Goal: Navigation & Orientation: Find specific page/section

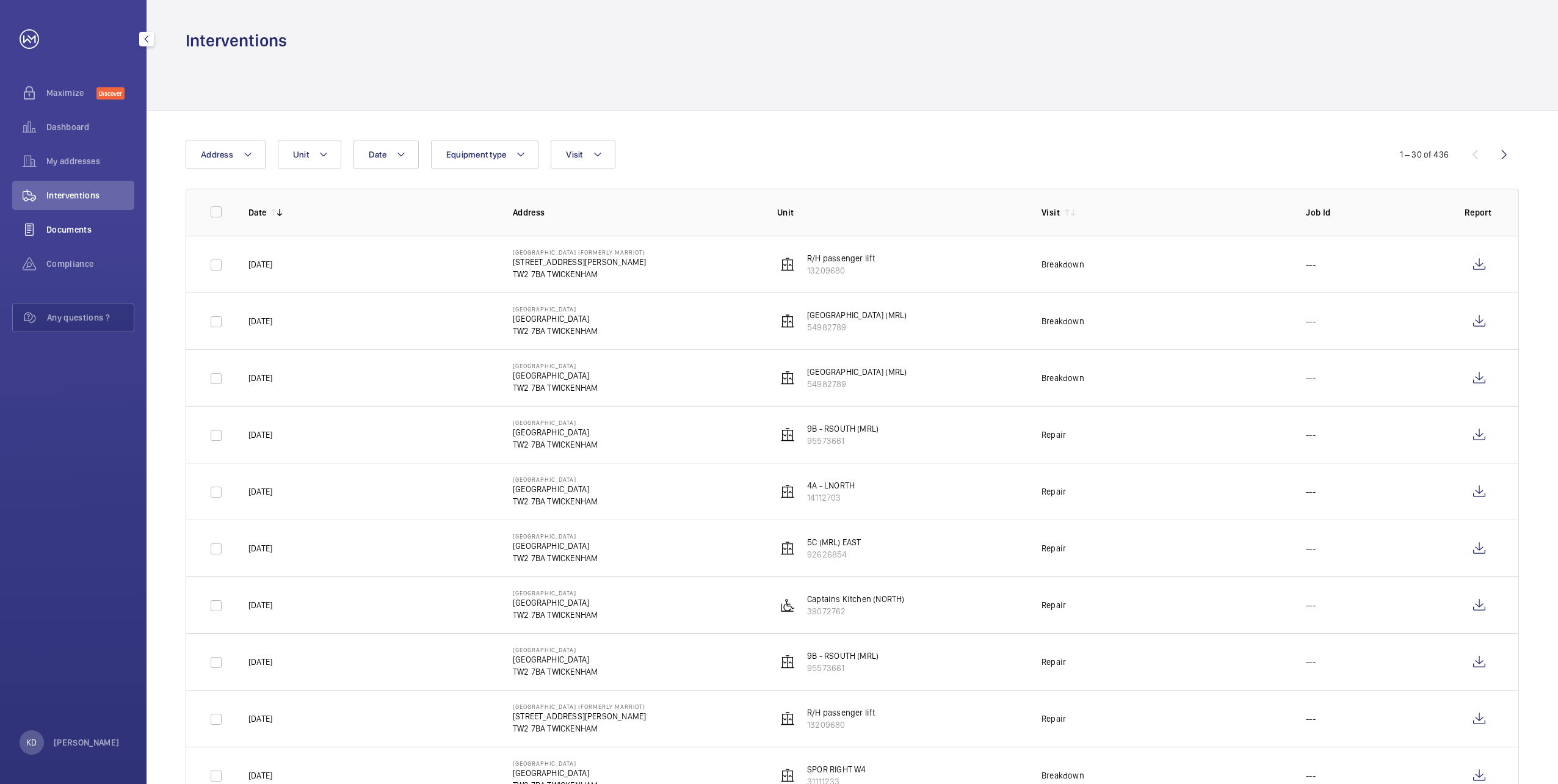
click at [72, 231] on span "Documents" at bounding box center [91, 229] width 88 height 12
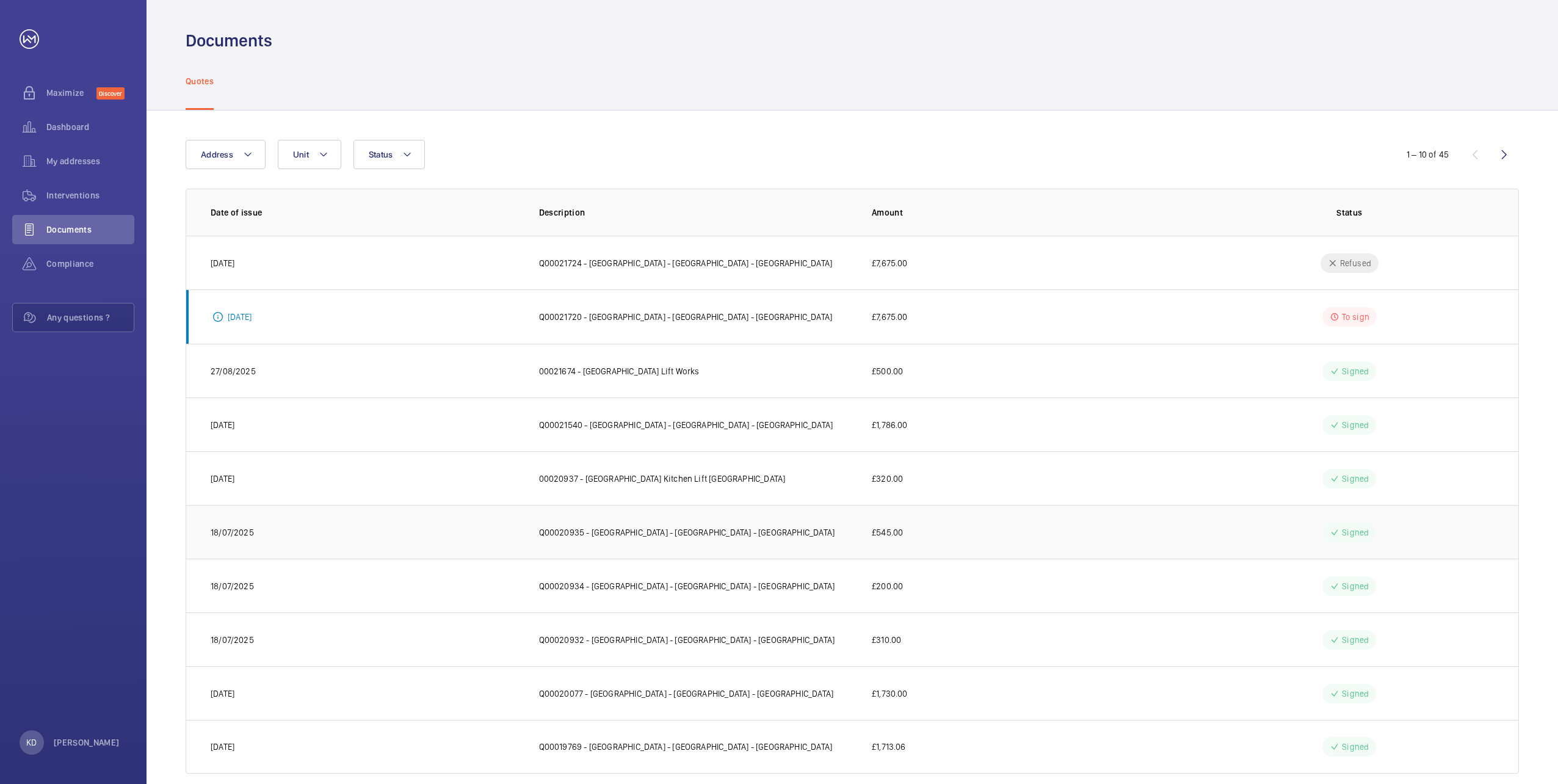
scroll to position [18, 0]
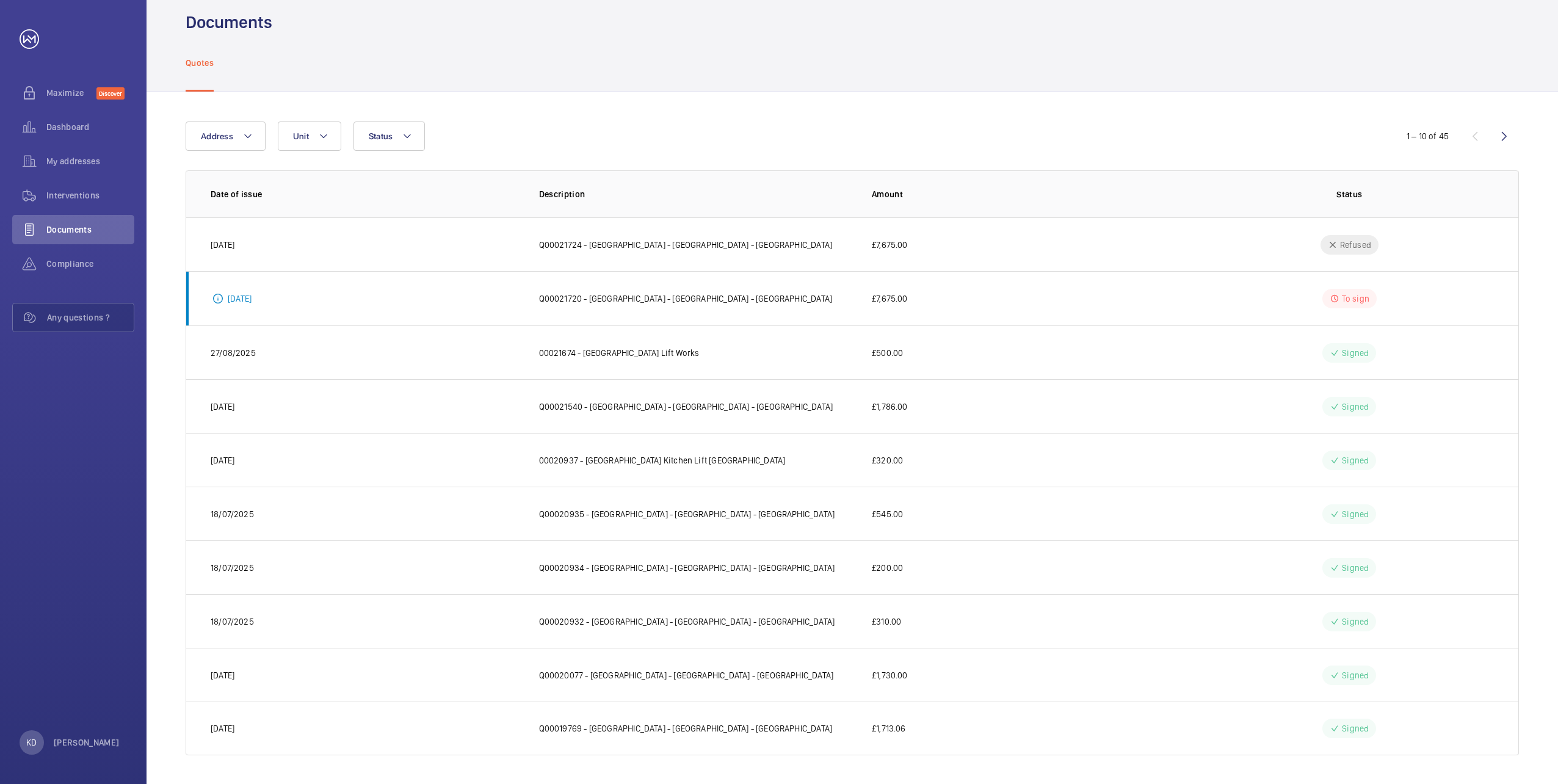
click at [1506, 133] on wm-front-icon-button at bounding box center [1504, 136] width 29 height 29
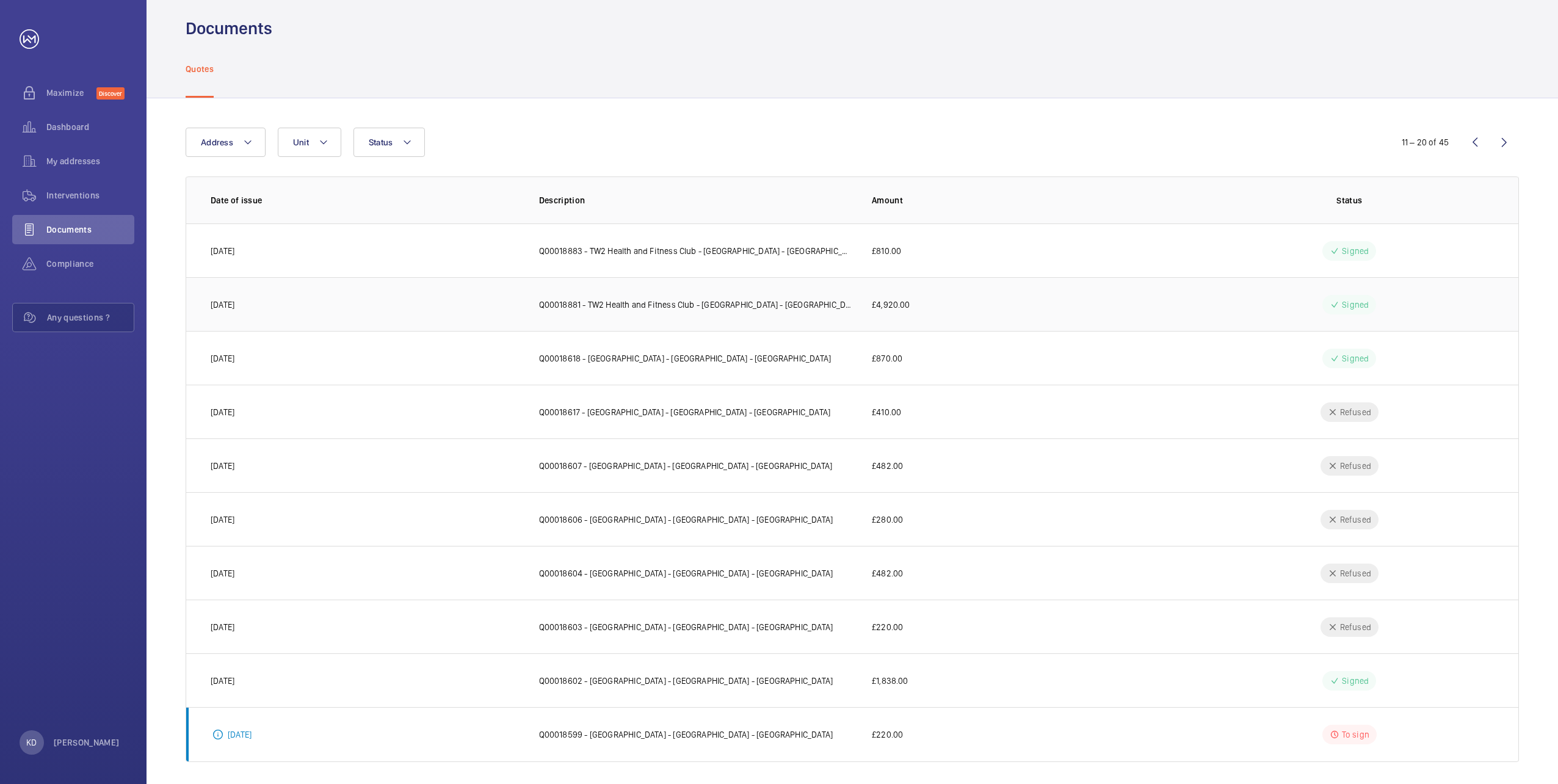
scroll to position [19, 0]
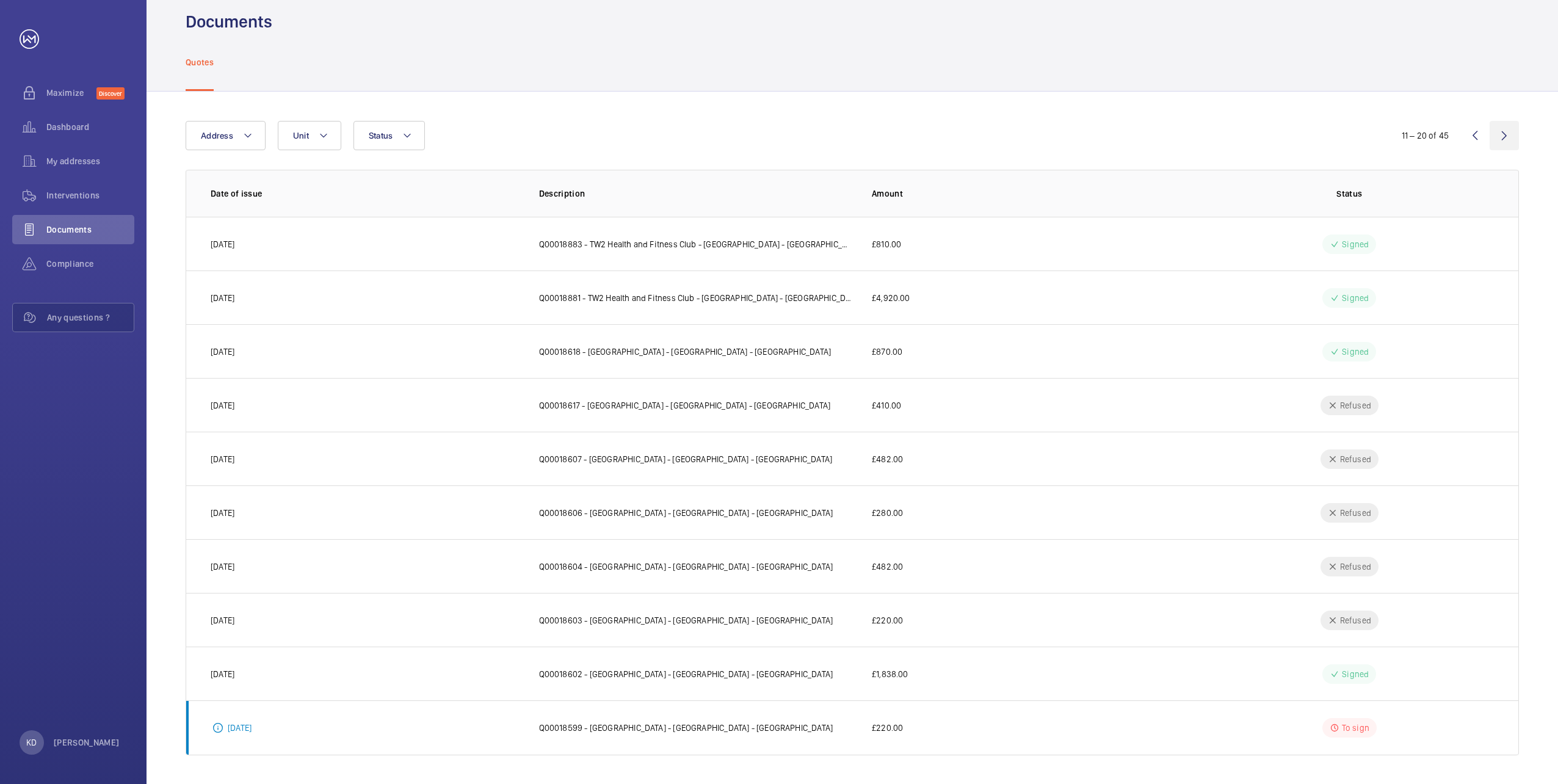
click at [1502, 136] on wm-front-icon-button at bounding box center [1504, 135] width 29 height 29
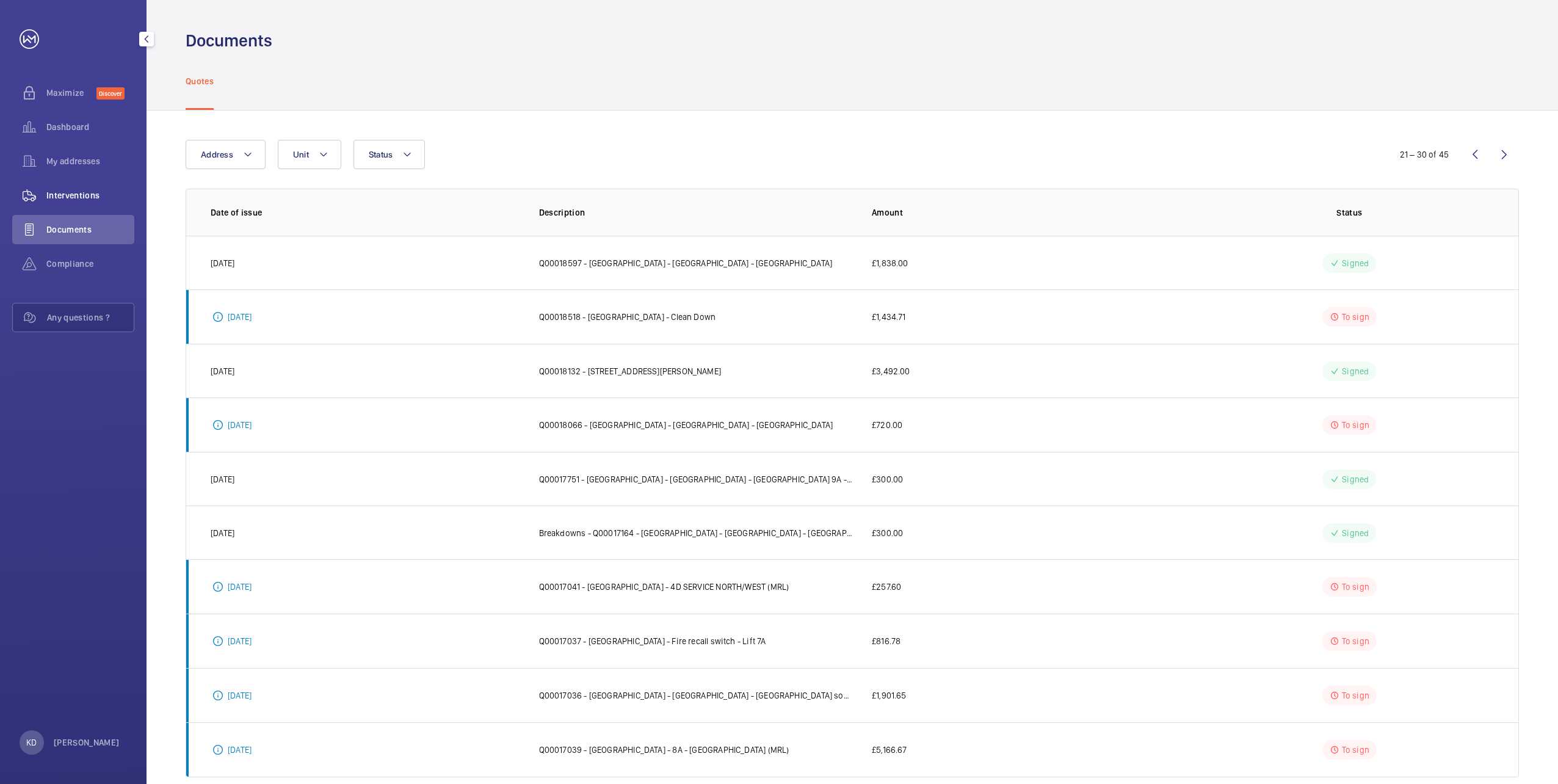
click at [80, 194] on span "Interventions" at bounding box center [91, 195] width 88 height 12
